Goal: Navigation & Orientation: Find specific page/section

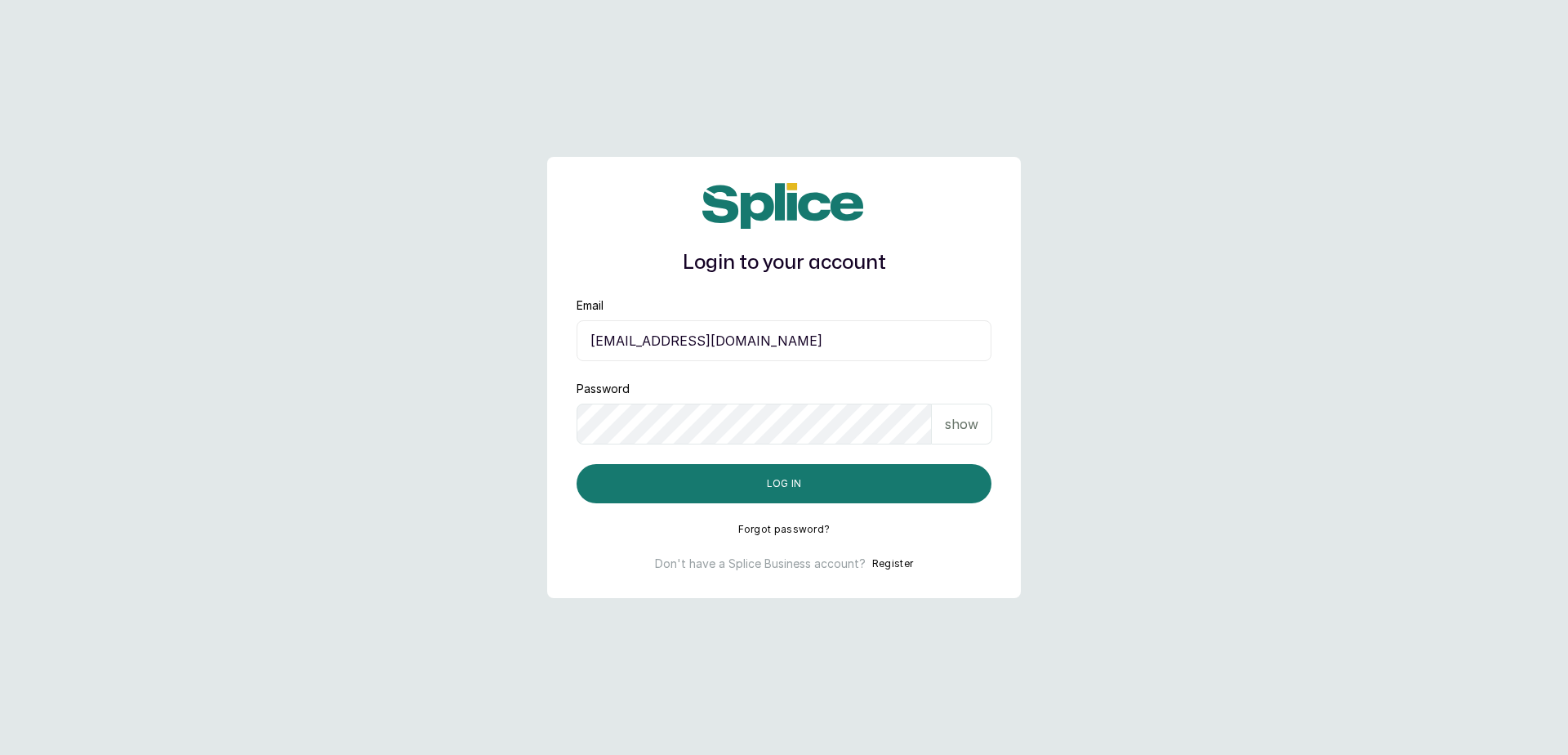
click at [835, 333] on input "sandraamanze012@gmail.com" at bounding box center [784, 341] width 414 height 41
type input "blessap002@gmail.com"
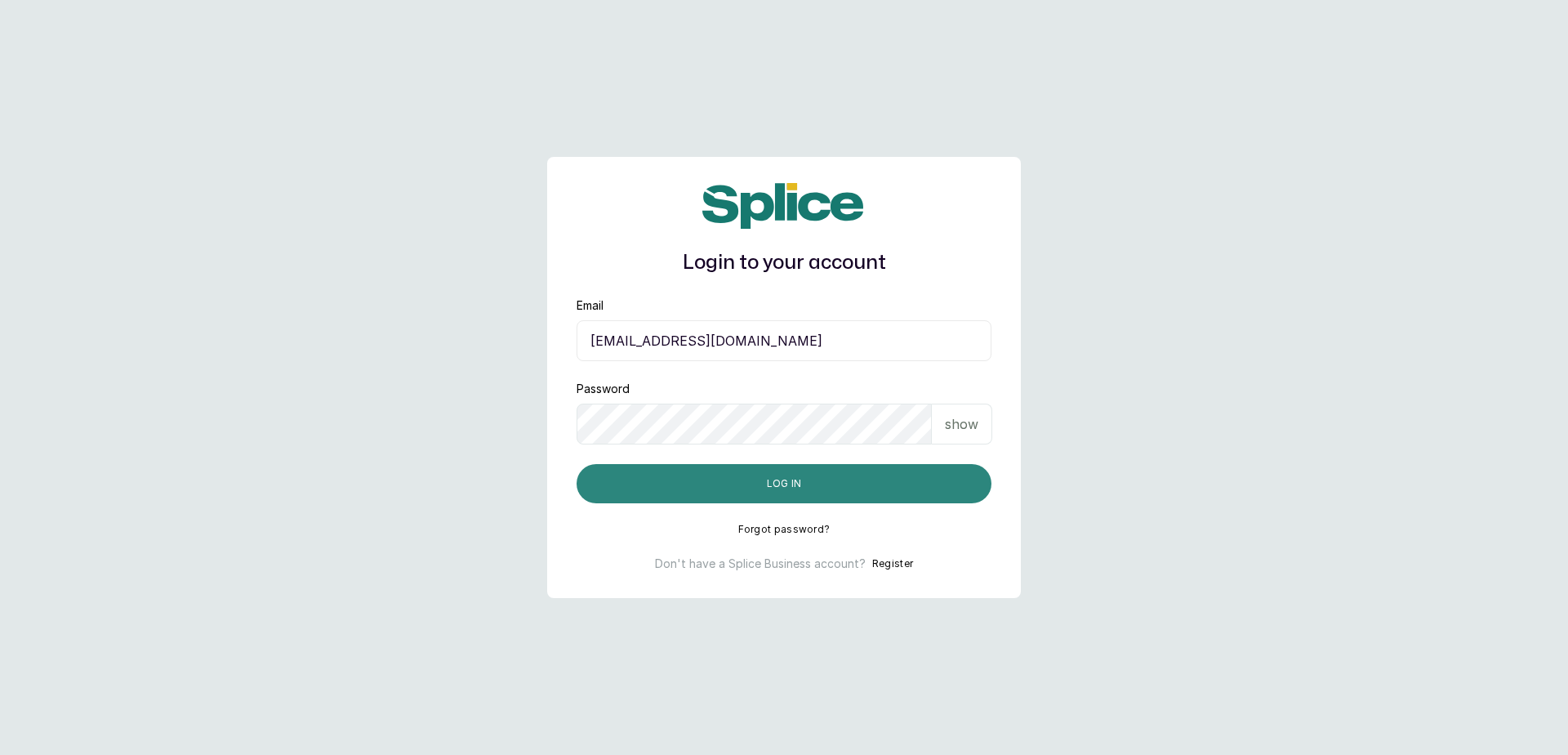
click at [896, 489] on button "Log in" at bounding box center [784, 484] width 414 height 39
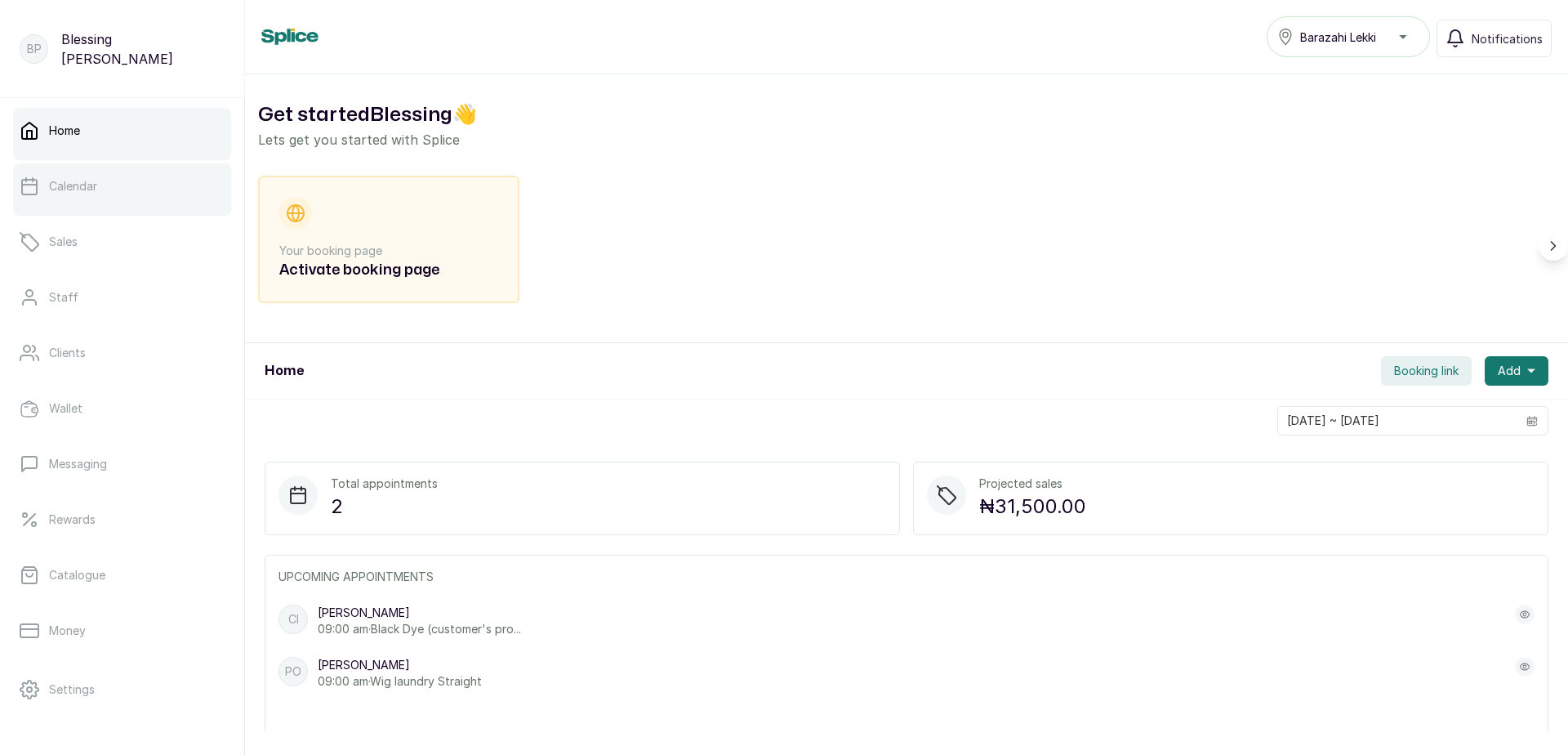
click at [123, 190] on link "Calendar" at bounding box center [122, 186] width 218 height 46
